Goal: Information Seeking & Learning: Find specific page/section

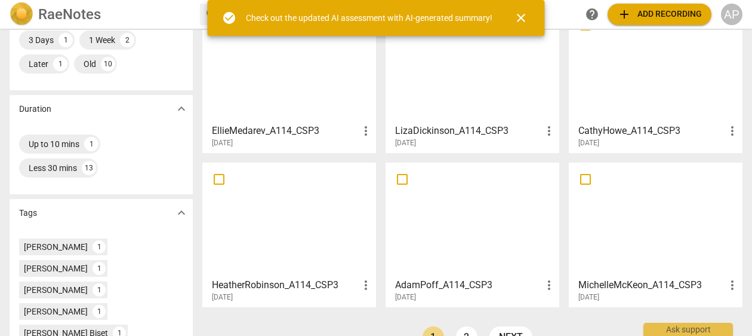
scroll to position [296, 0]
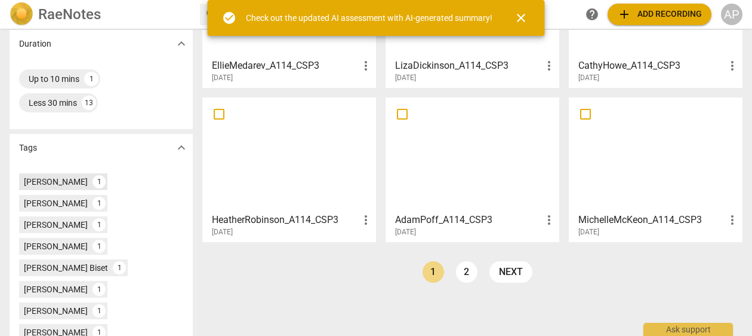
click at [59, 181] on div "[PERSON_NAME]" at bounding box center [56, 182] width 64 height 12
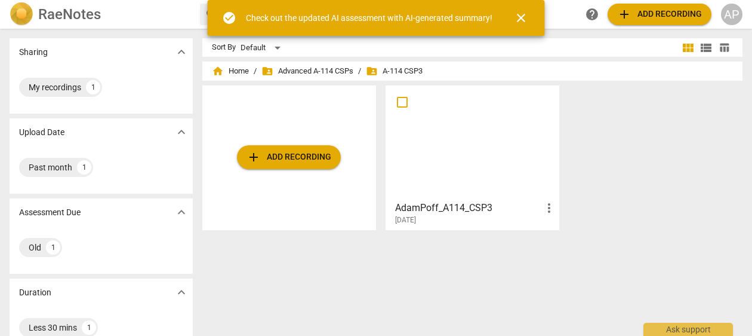
click at [472, 210] on h3 "AdamPoff_A114_CSP3" at bounding box center [468, 208] width 147 height 14
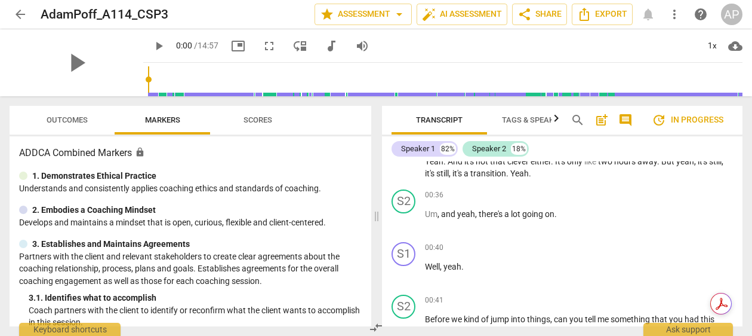
click at [18, 10] on span "arrow_back" at bounding box center [20, 14] width 14 height 14
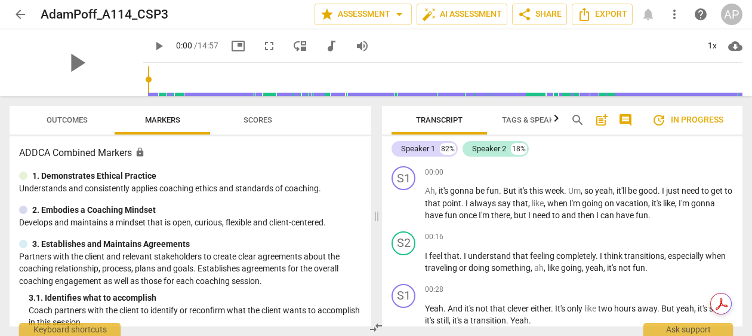
click at [14, 14] on span "arrow_back" at bounding box center [20, 14] width 14 height 14
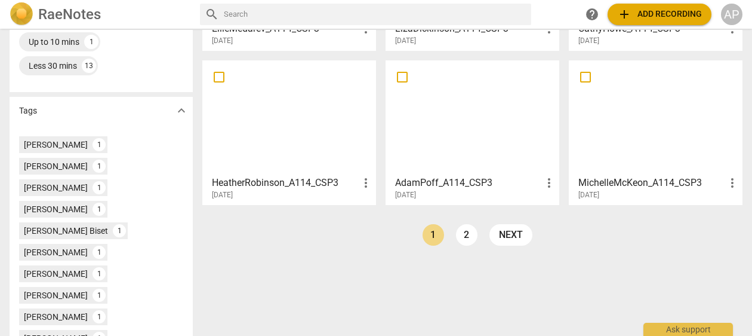
scroll to position [337, 0]
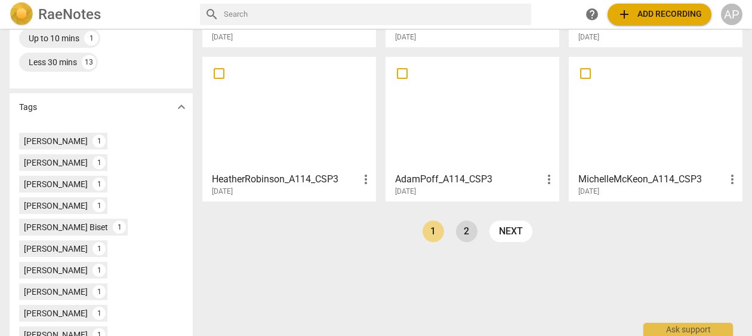
click at [462, 239] on link "2" at bounding box center [466, 230] width 21 height 21
